Goal: Check status: Check status

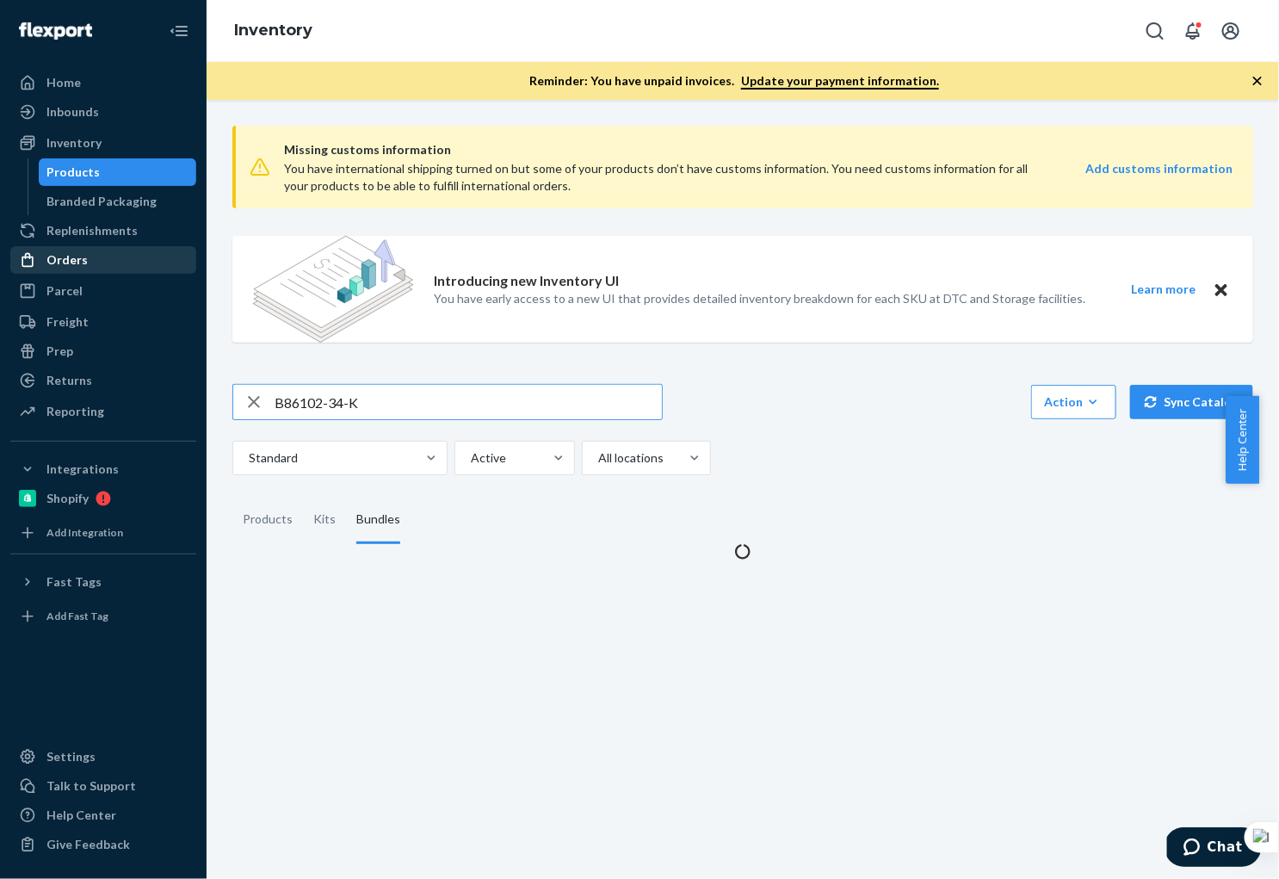
click at [66, 259] on div "Orders" at bounding box center [66, 259] width 41 height 17
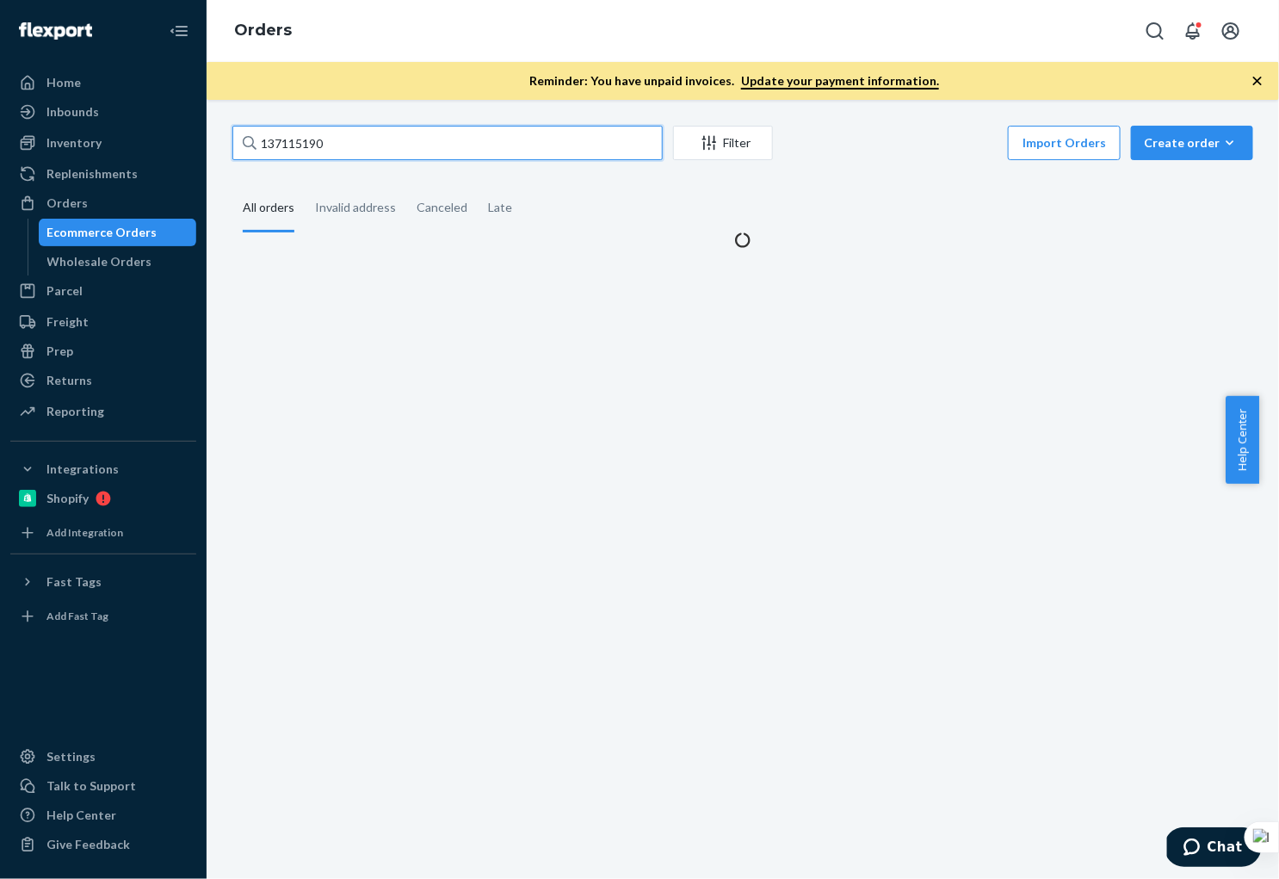
click at [357, 150] on input "137115190" at bounding box center [447, 143] width 430 height 34
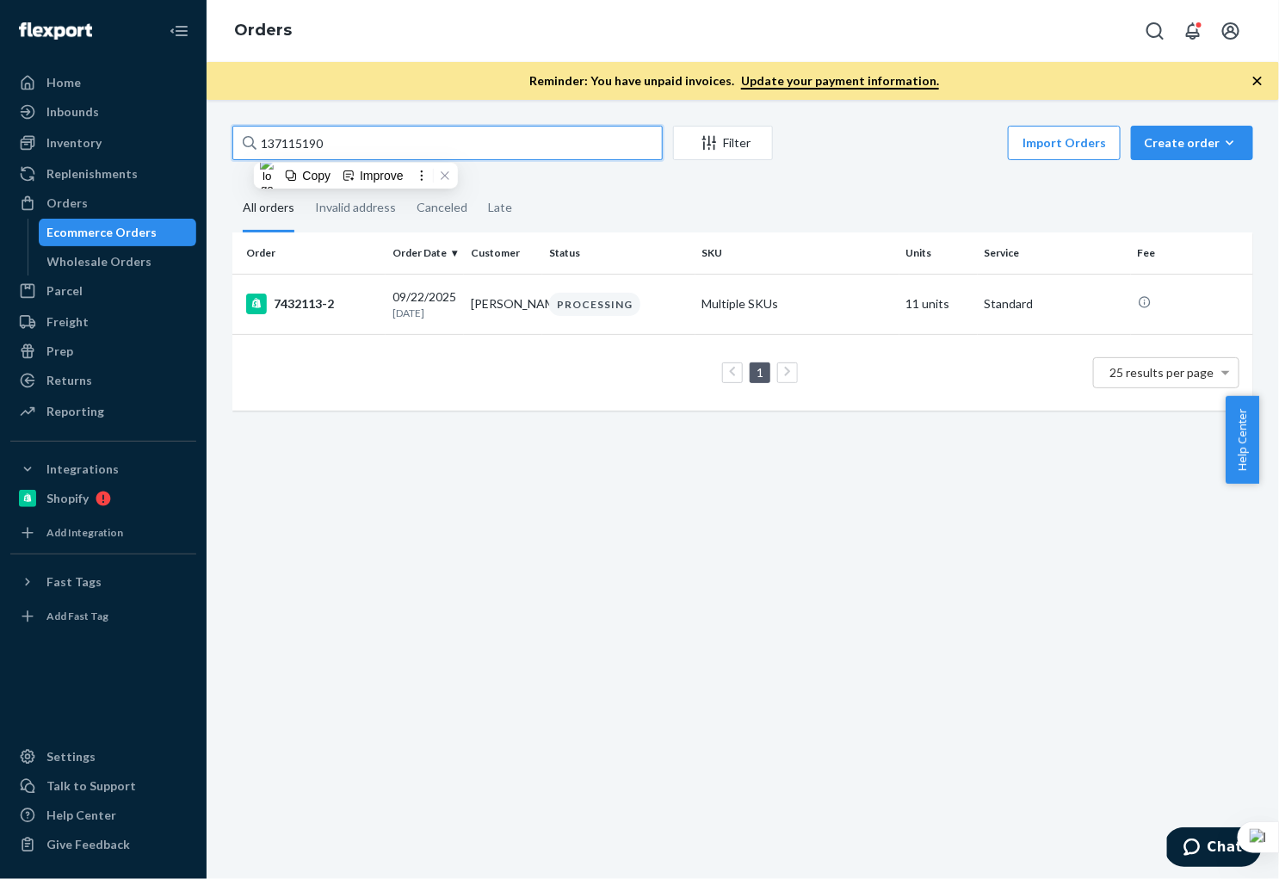
paste input "[PERSON_NAME]"
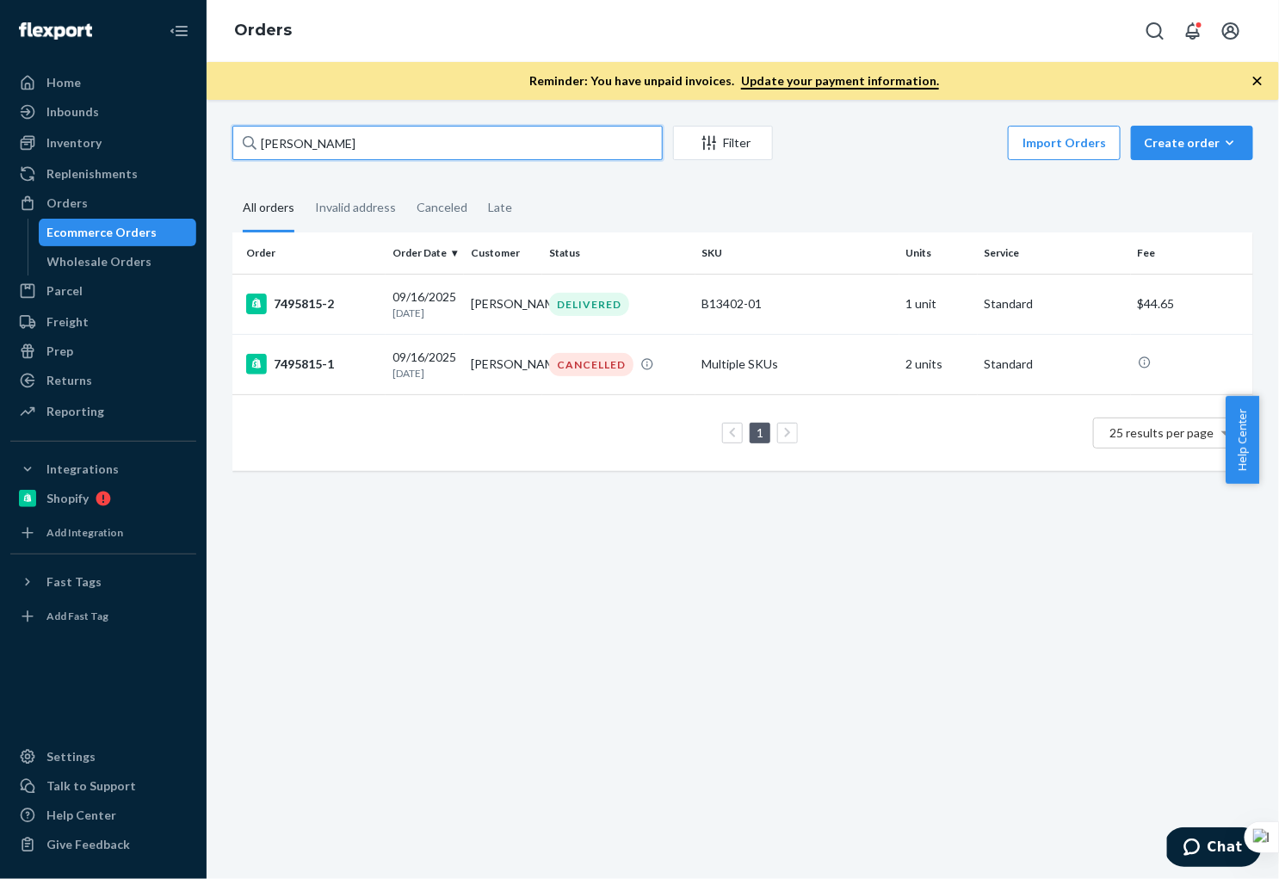
type input "[PERSON_NAME]"
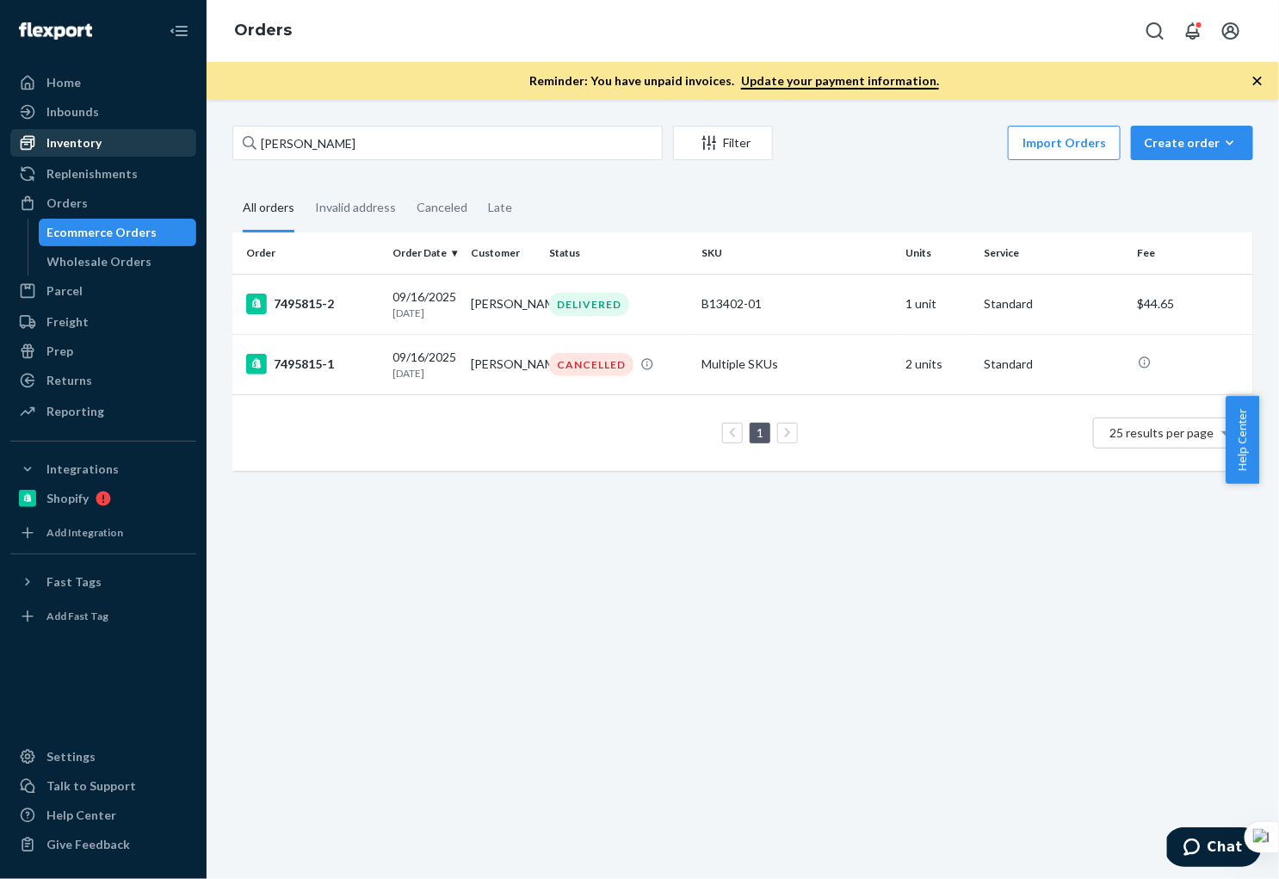
click at [91, 146] on div "Inventory" at bounding box center [73, 142] width 55 height 17
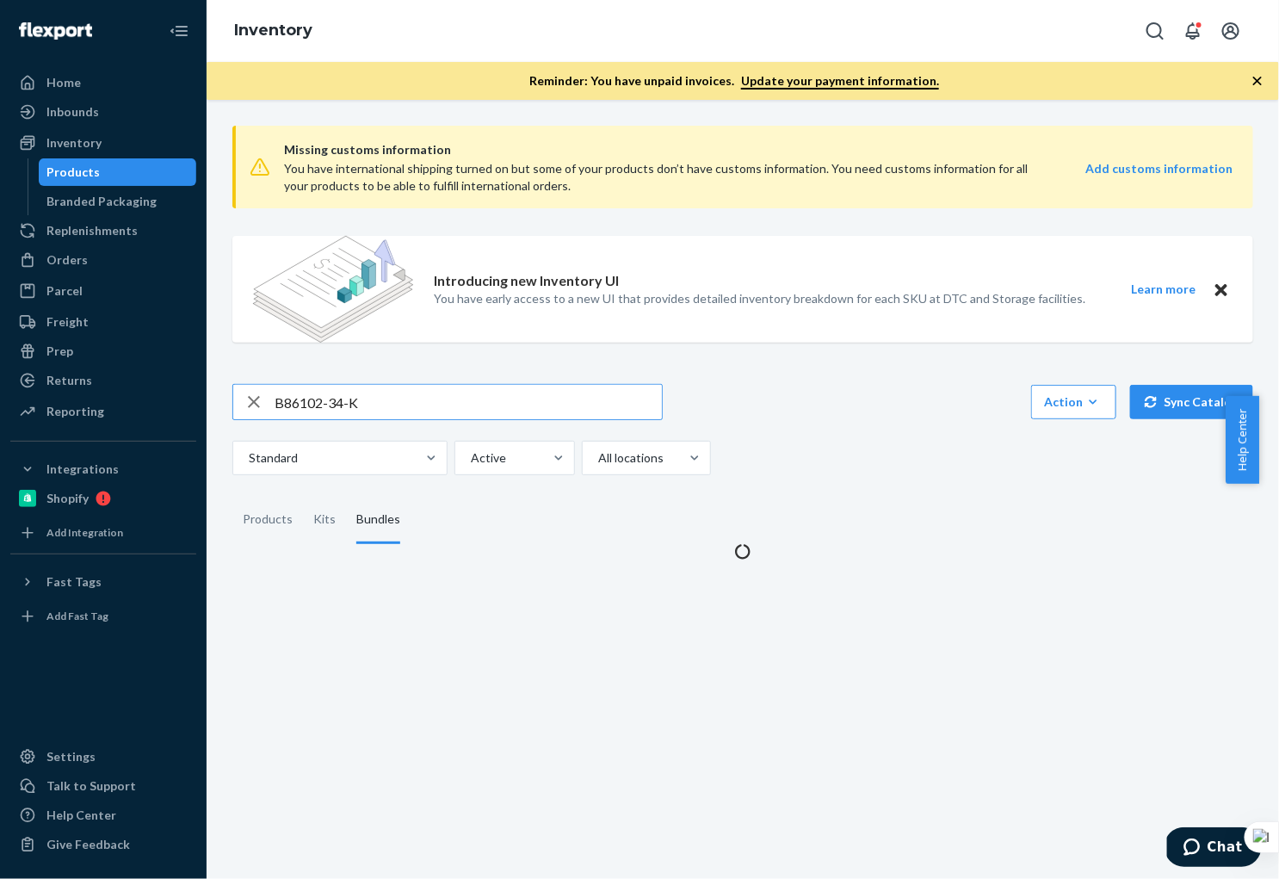
click at [425, 154] on span "Missing customs information" at bounding box center [758, 149] width 948 height 21
click at [394, 400] on input "B86102-34-K" at bounding box center [468, 402] width 387 height 34
paste input "015-06"
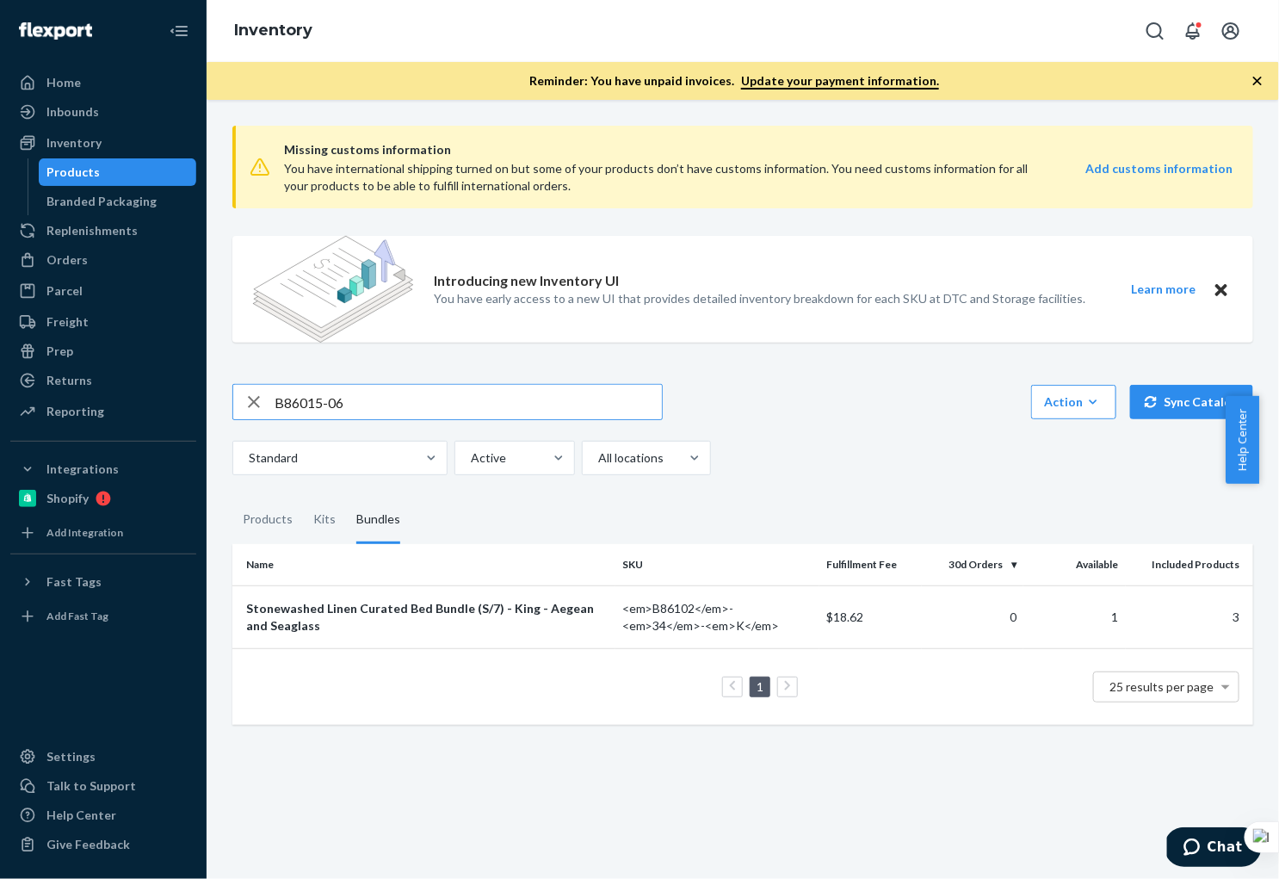
type input "B86015-06"
